Goal: Task Accomplishment & Management: Use online tool/utility

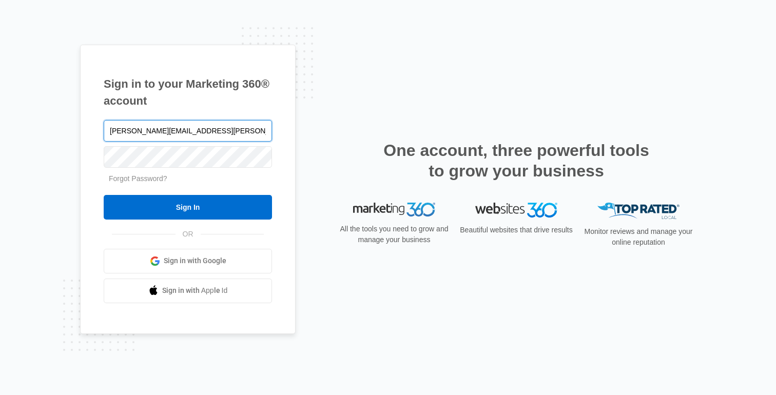
click at [231, 128] on input "kirsten.fulton@madwire.con" at bounding box center [188, 131] width 168 height 22
type input "[PERSON_NAME][EMAIL_ADDRESS][PERSON_NAME][DOMAIN_NAME]"
click at [104, 195] on input "Sign In" at bounding box center [188, 207] width 168 height 25
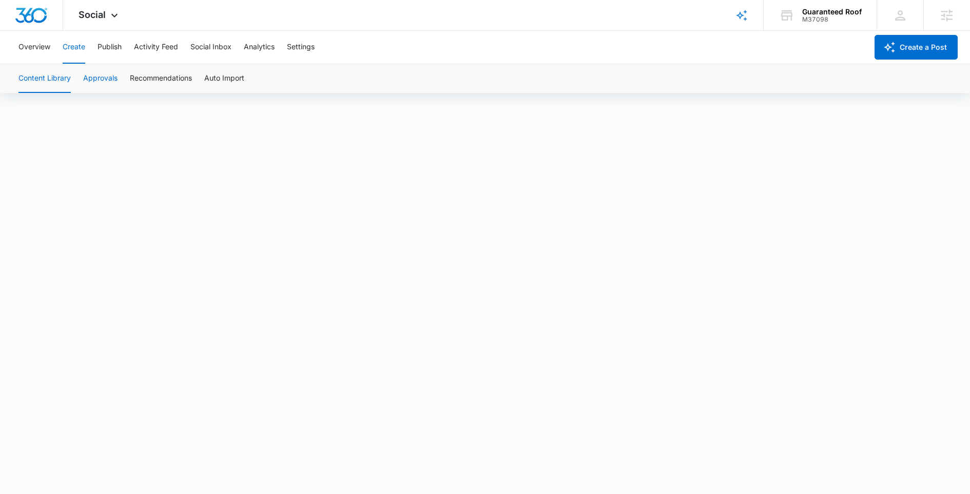
click at [103, 79] on button "Approvals" at bounding box center [100, 78] width 34 height 29
click at [93, 13] on span "Social" at bounding box center [92, 14] width 27 height 11
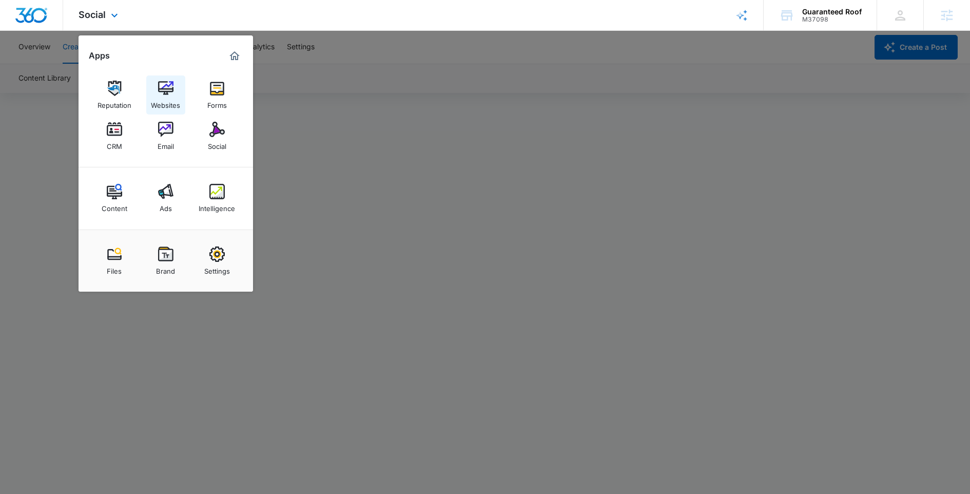
click at [150, 91] on link "Websites" at bounding box center [165, 94] width 39 height 39
